Goal: Find specific page/section: Find specific page/section

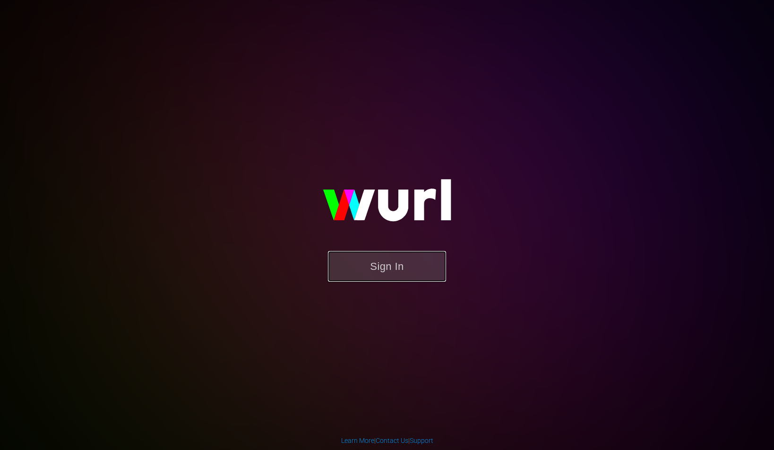
click at [344, 278] on button "Sign In" at bounding box center [387, 266] width 118 height 31
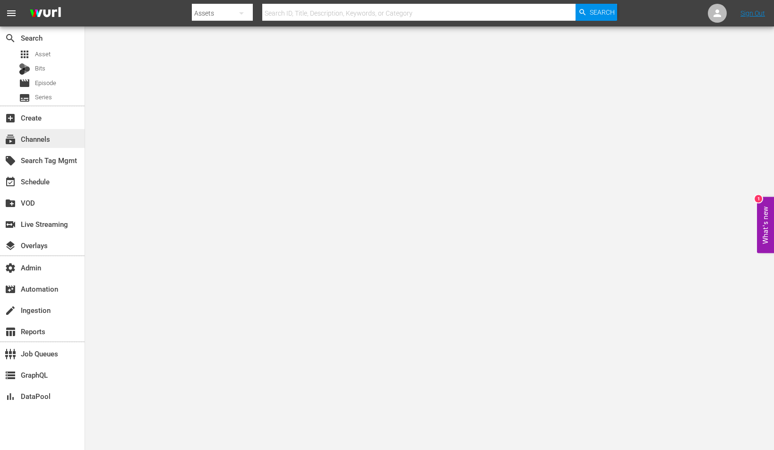
click at [39, 138] on div "subscriptions Channels" at bounding box center [26, 137] width 53 height 9
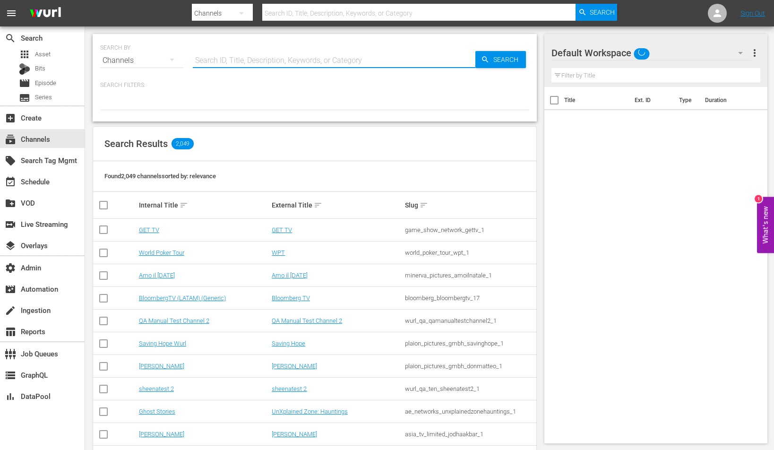
click at [267, 58] on input "text" at bounding box center [334, 60] width 283 height 23
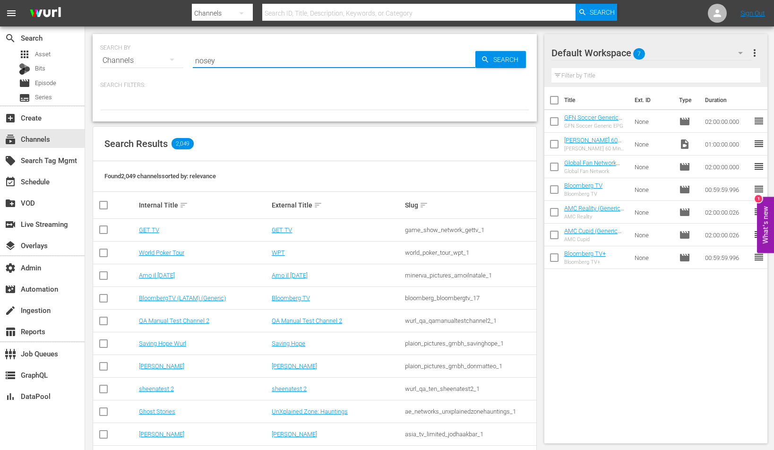
type input "nosey"
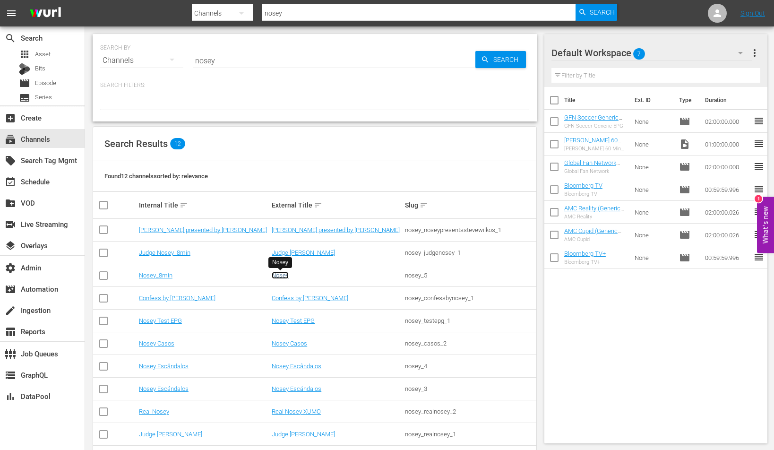
click at [276, 274] on link "Nosey" at bounding box center [280, 275] width 17 height 7
